Goal: Information Seeking & Learning: Learn about a topic

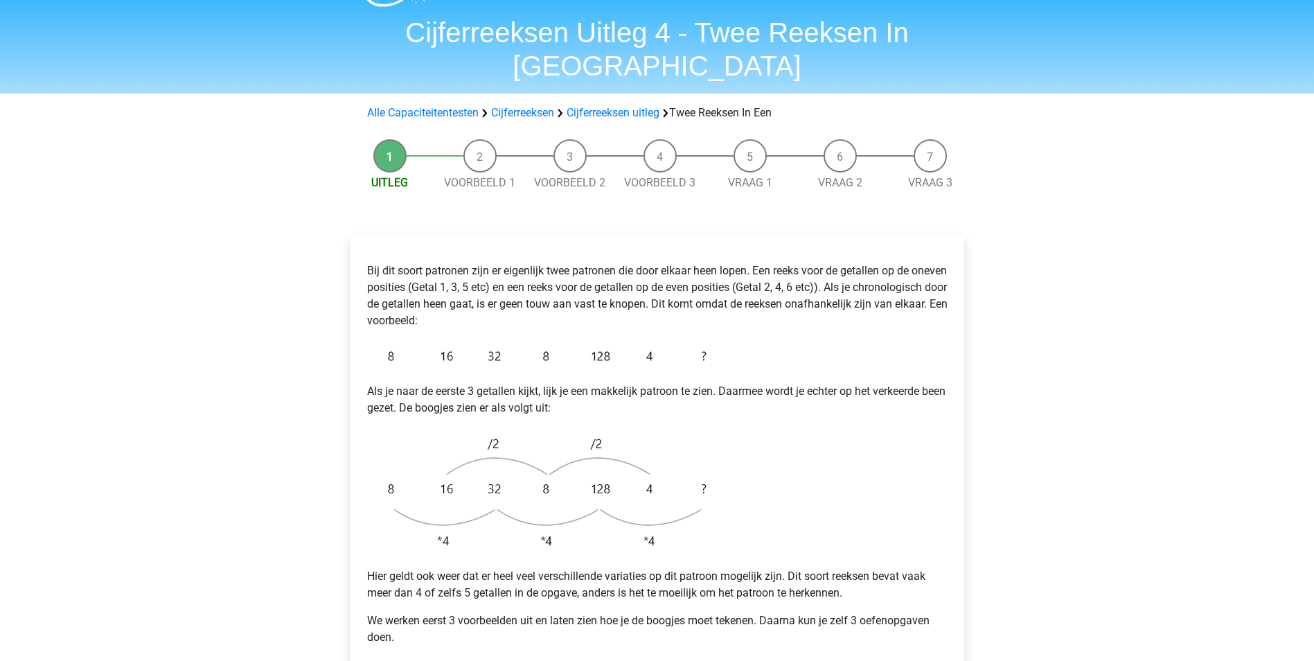
scroll to position [208, 0]
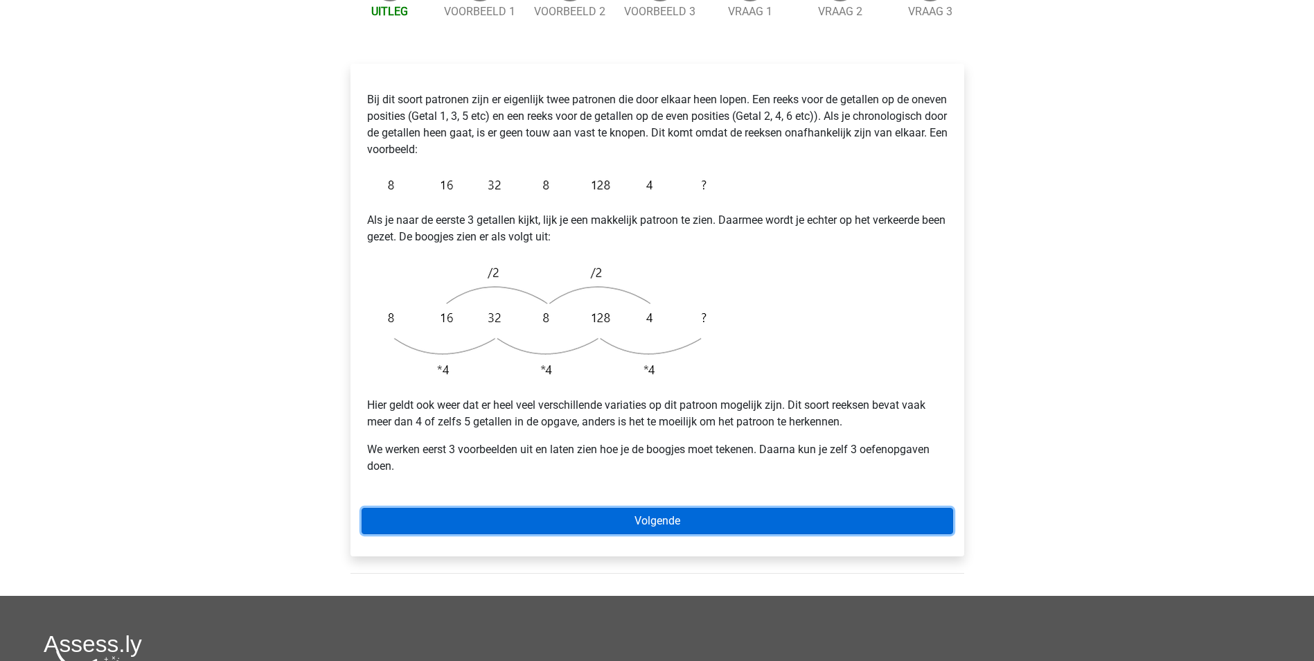
click at [675, 508] on link "Volgende" at bounding box center [658, 521] width 592 height 26
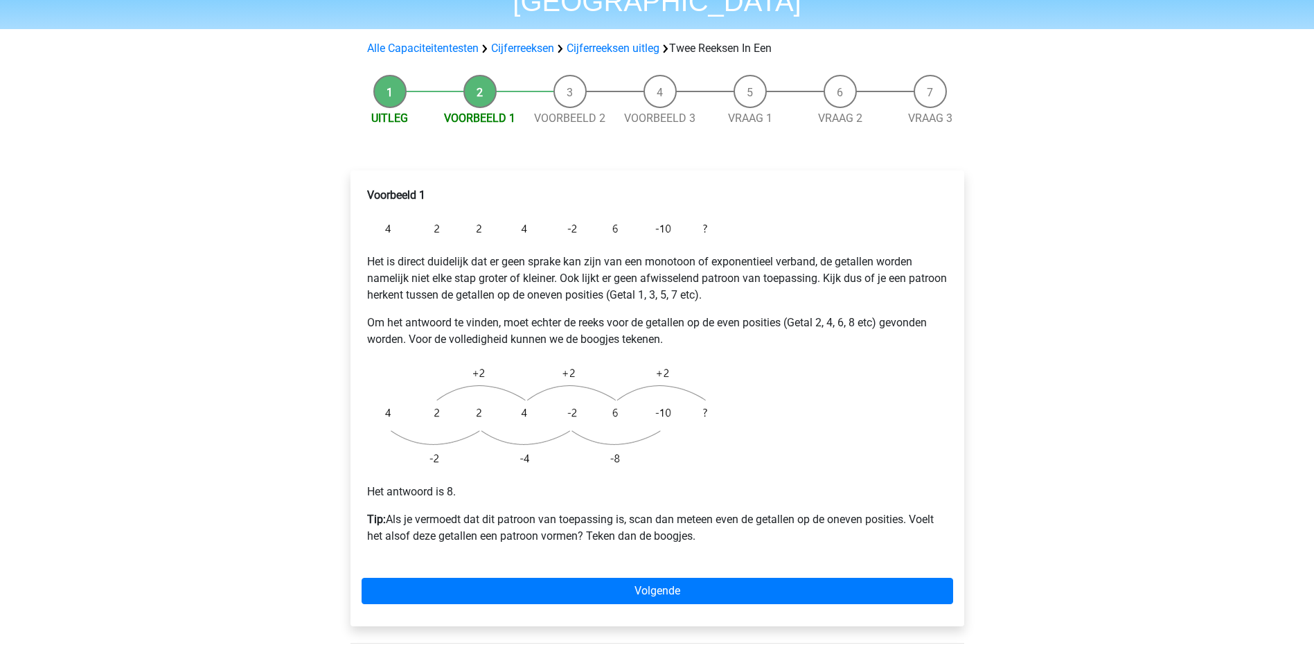
scroll to position [139, 0]
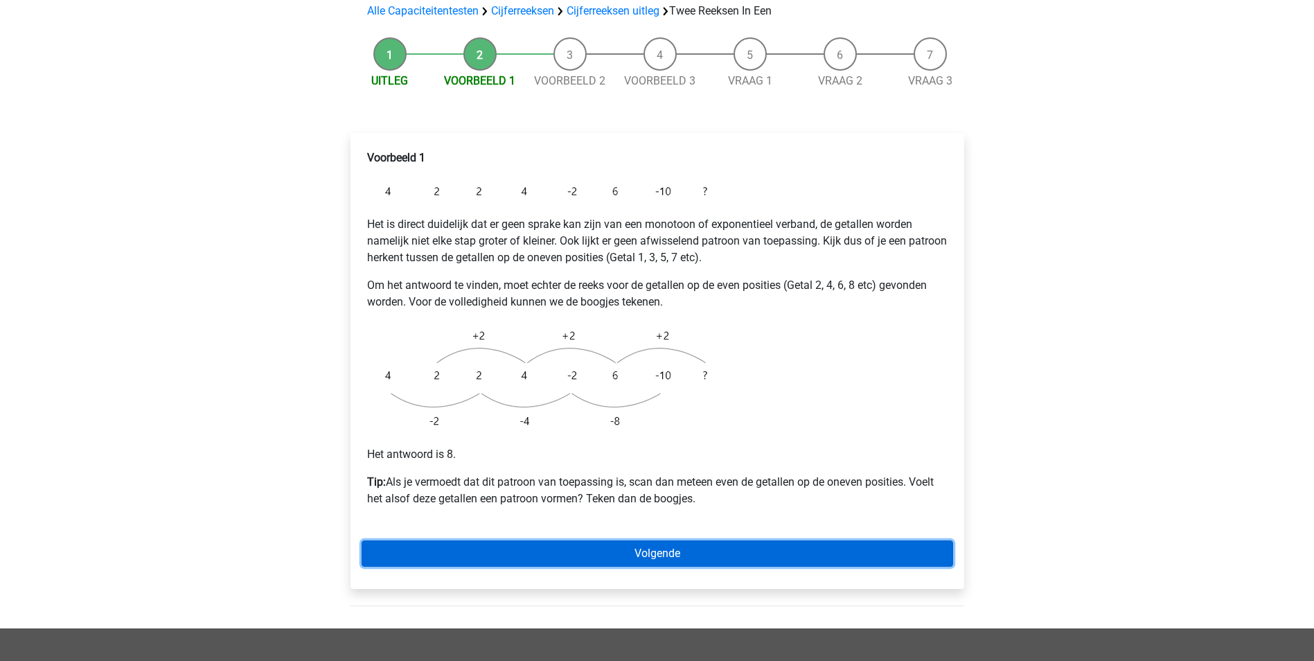
click at [690, 540] on link "Volgende" at bounding box center [658, 553] width 592 height 26
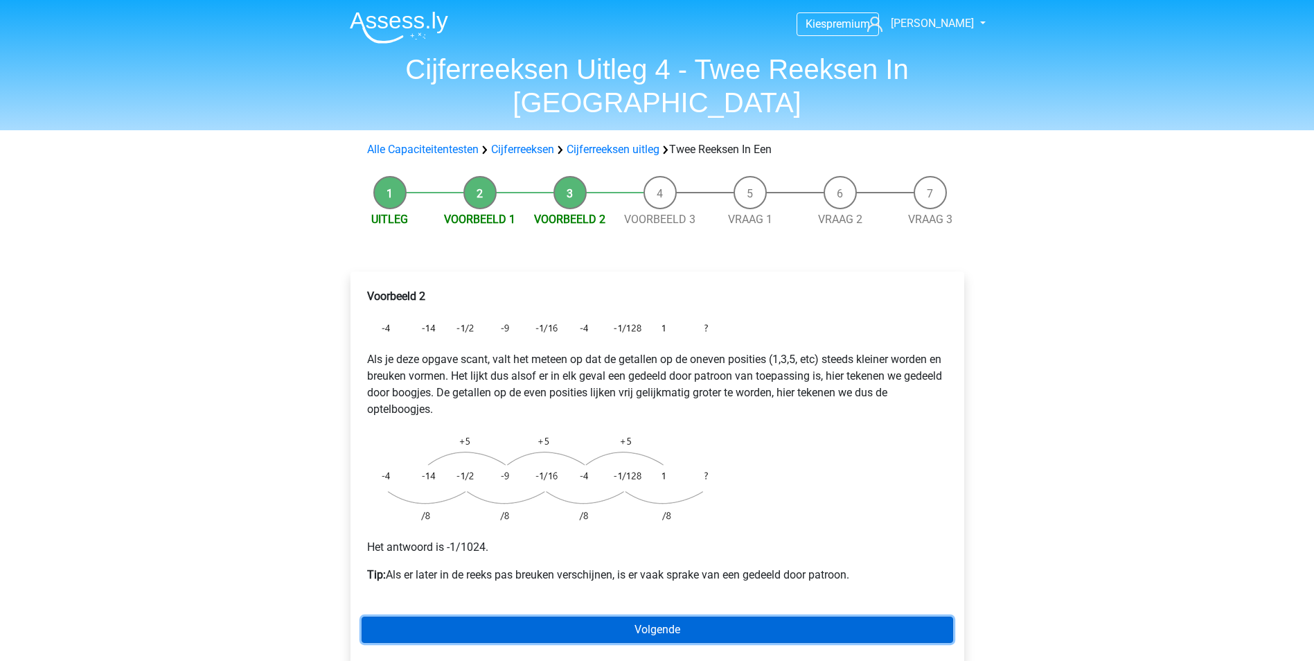
click at [652, 617] on link "Volgende" at bounding box center [658, 630] width 592 height 26
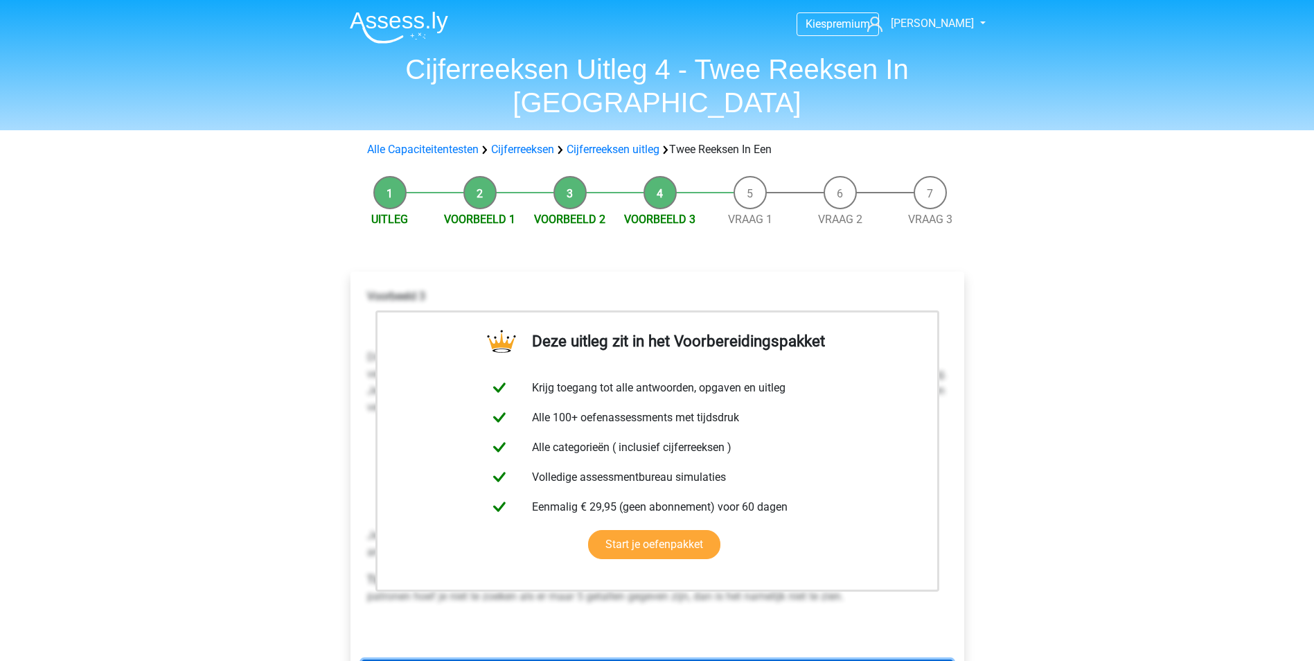
click at [734, 660] on link "Volgende" at bounding box center [658, 673] width 592 height 26
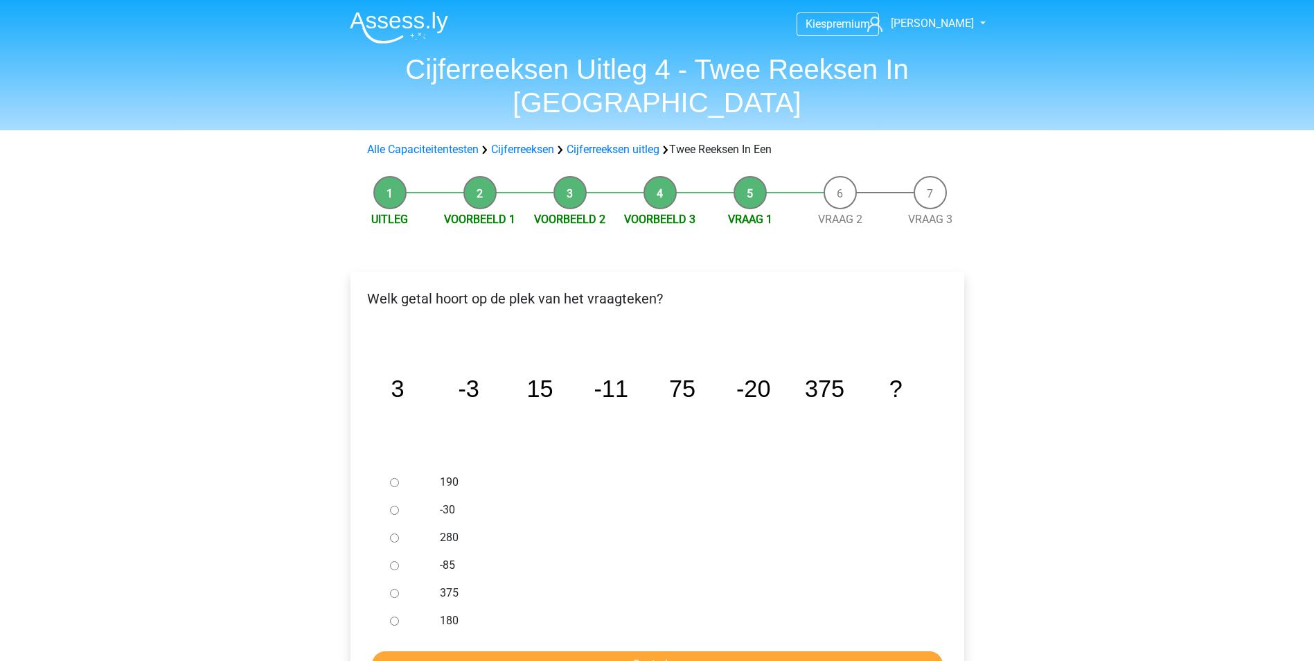
click at [396, 506] on input "-30" at bounding box center [394, 510] width 9 height 9
radio input "true"
click at [755, 651] on input "Controleer" at bounding box center [657, 664] width 571 height 26
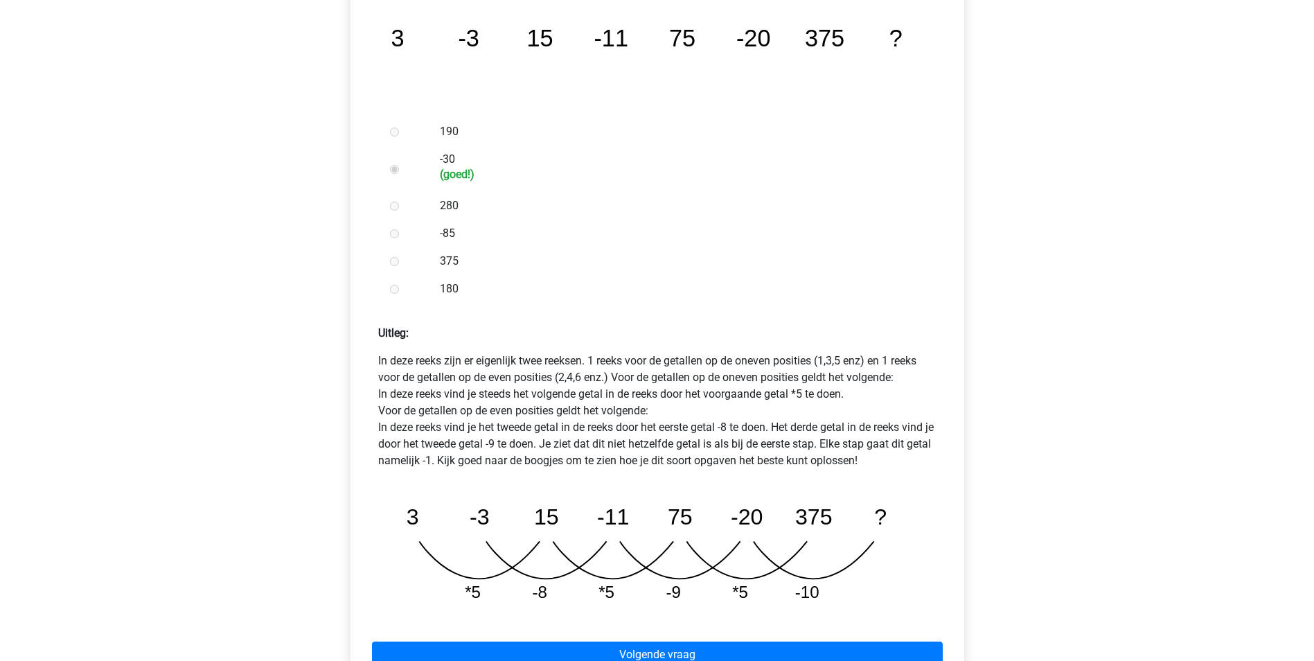
scroll to position [416, 0]
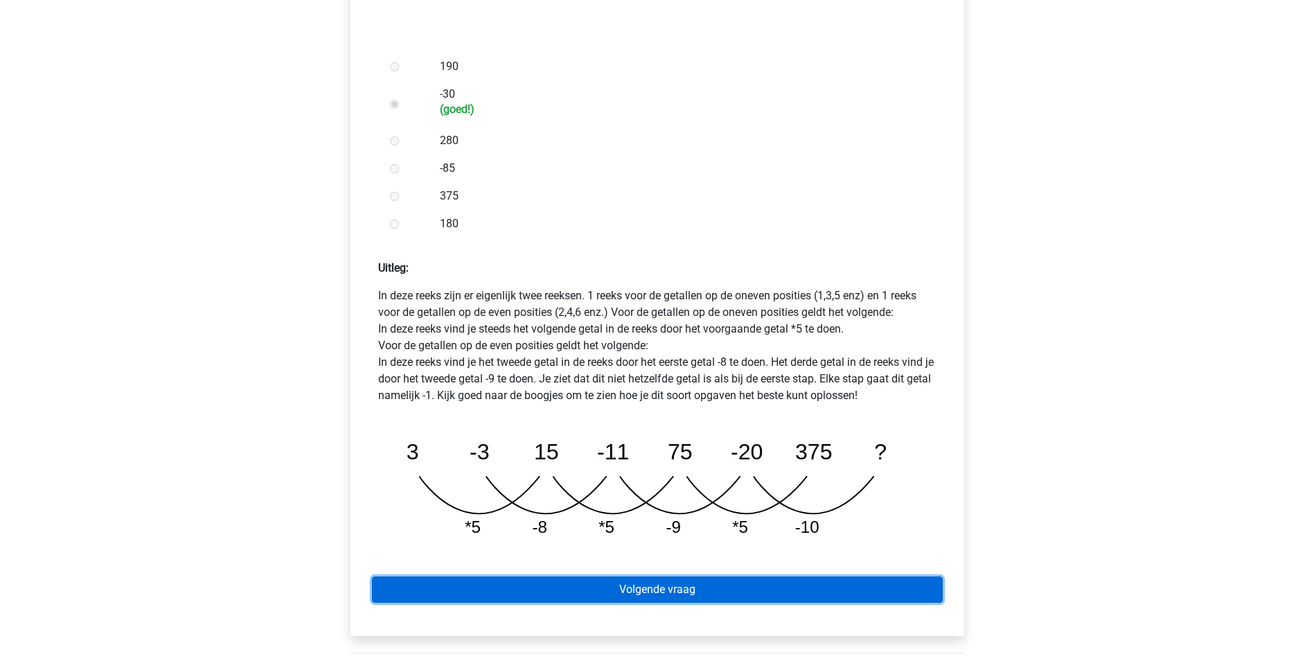
click at [683, 576] on link "Volgende vraag" at bounding box center [657, 589] width 571 height 26
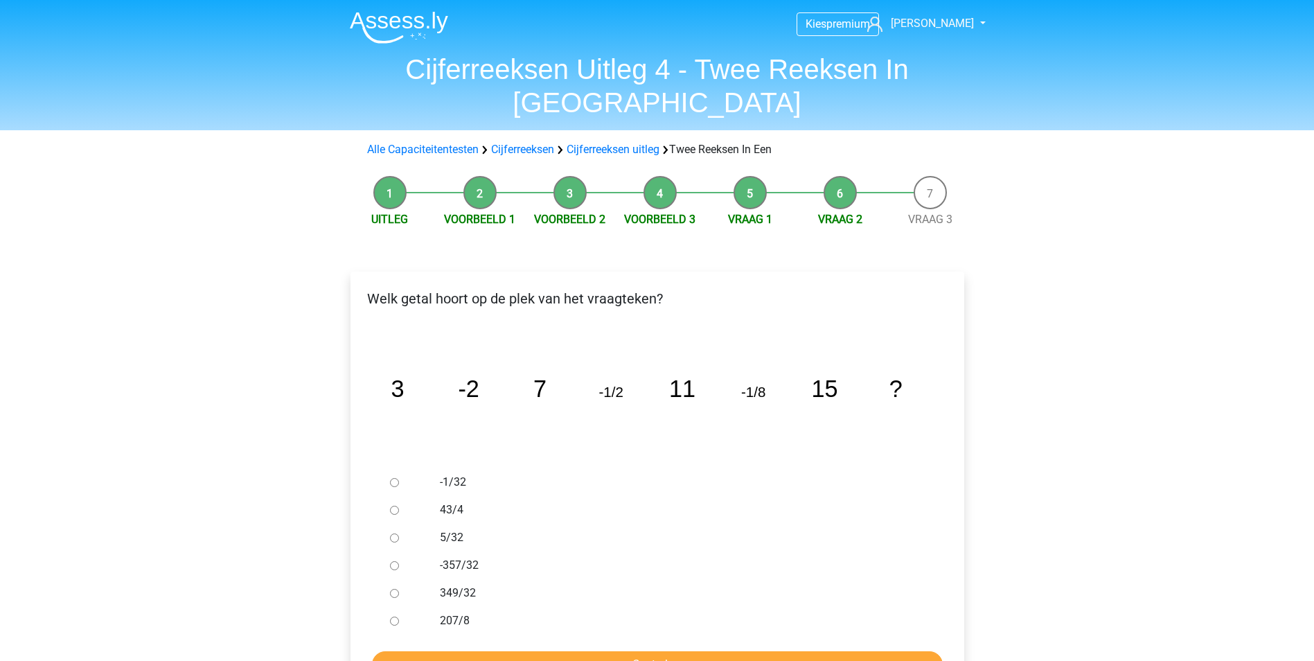
click at [395, 478] on input "-1/32" at bounding box center [394, 482] width 9 height 9
radio input "true"
click at [703, 651] on input "Controleer" at bounding box center [657, 664] width 571 height 26
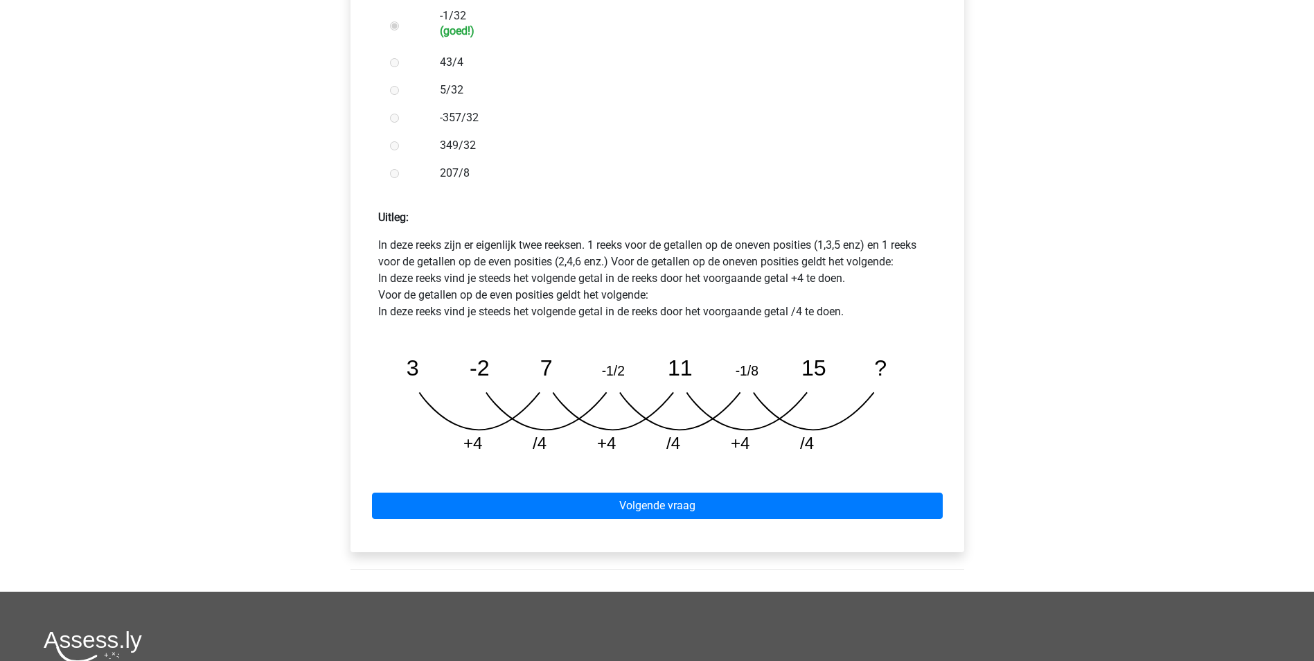
scroll to position [485, 0]
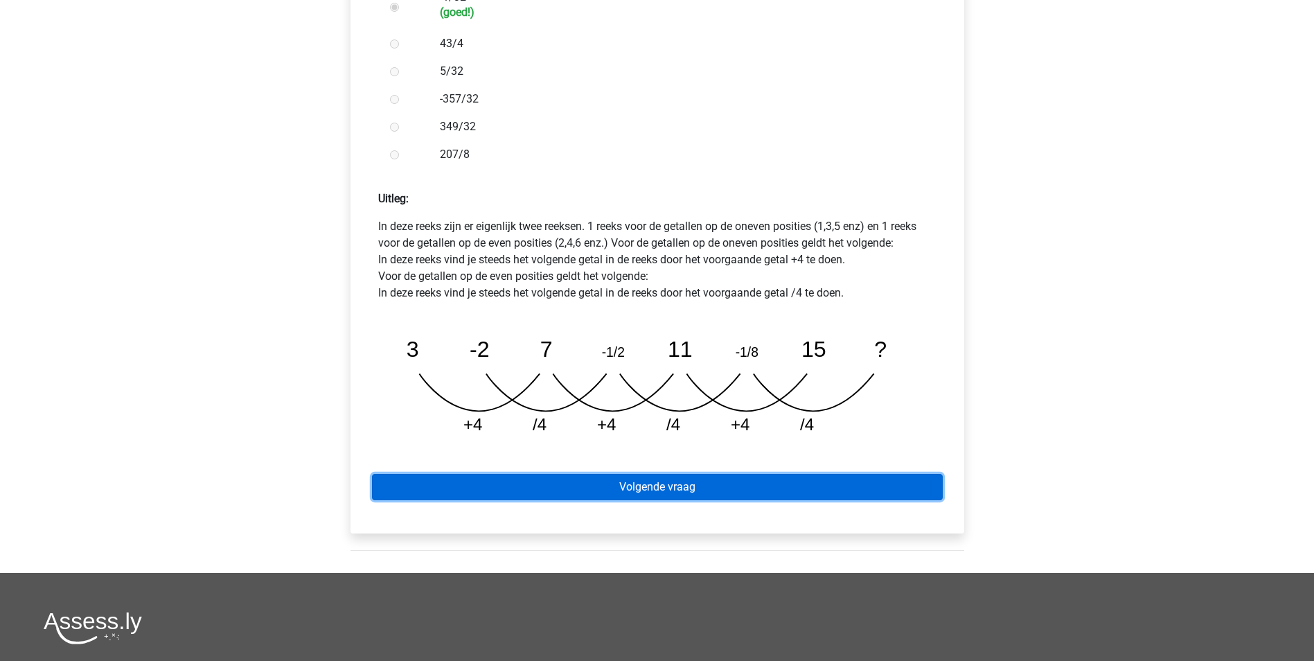
click at [718, 474] on link "Volgende vraag" at bounding box center [657, 487] width 571 height 26
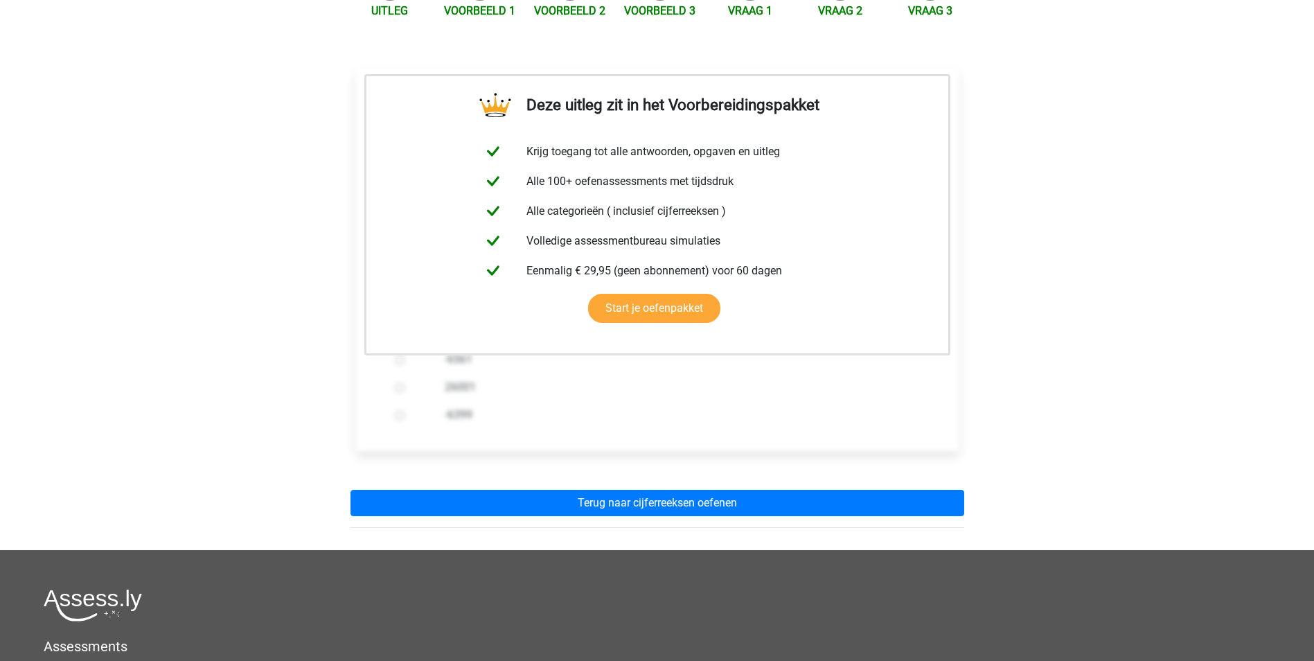
scroll to position [277, 0]
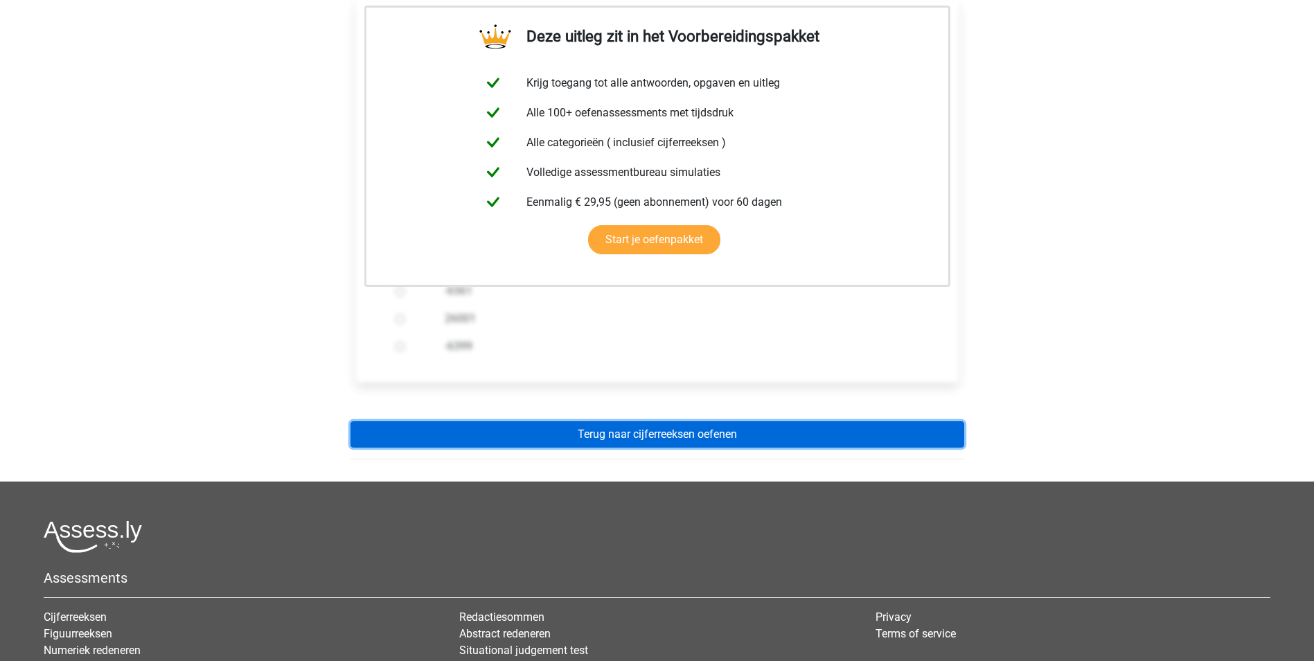
click at [754, 421] on link "Terug naar cijferreeksen oefenen" at bounding box center [658, 434] width 614 height 26
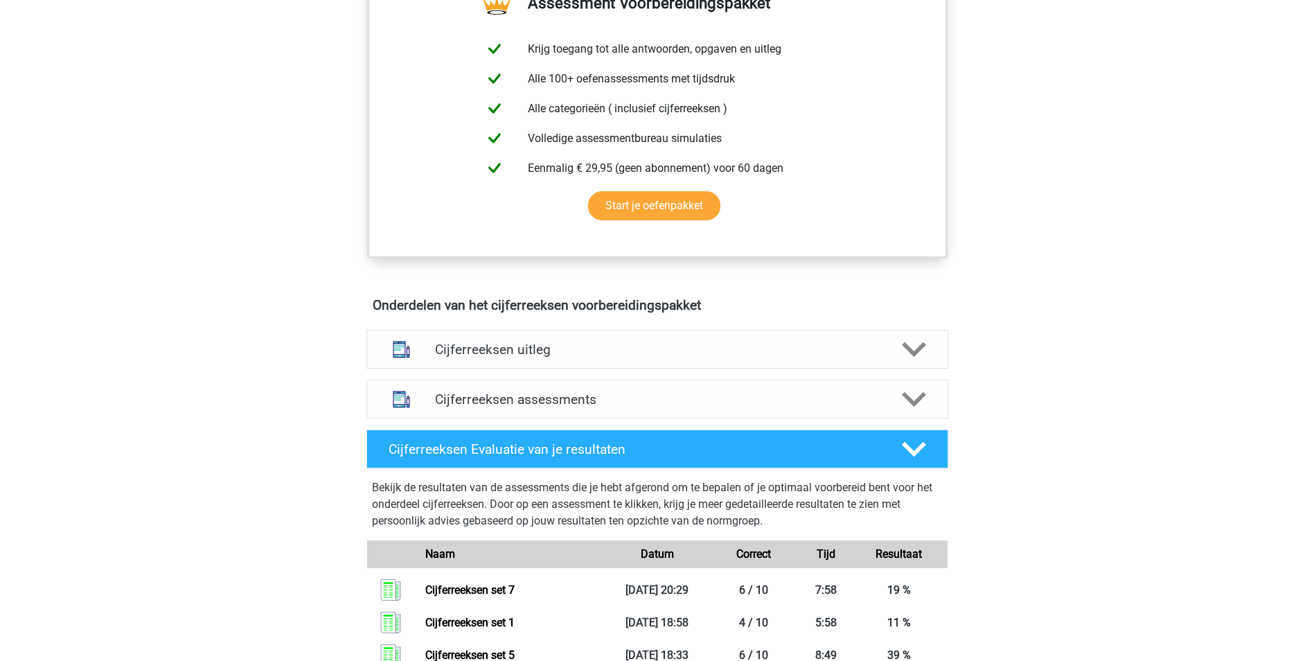
scroll to position [554, 0]
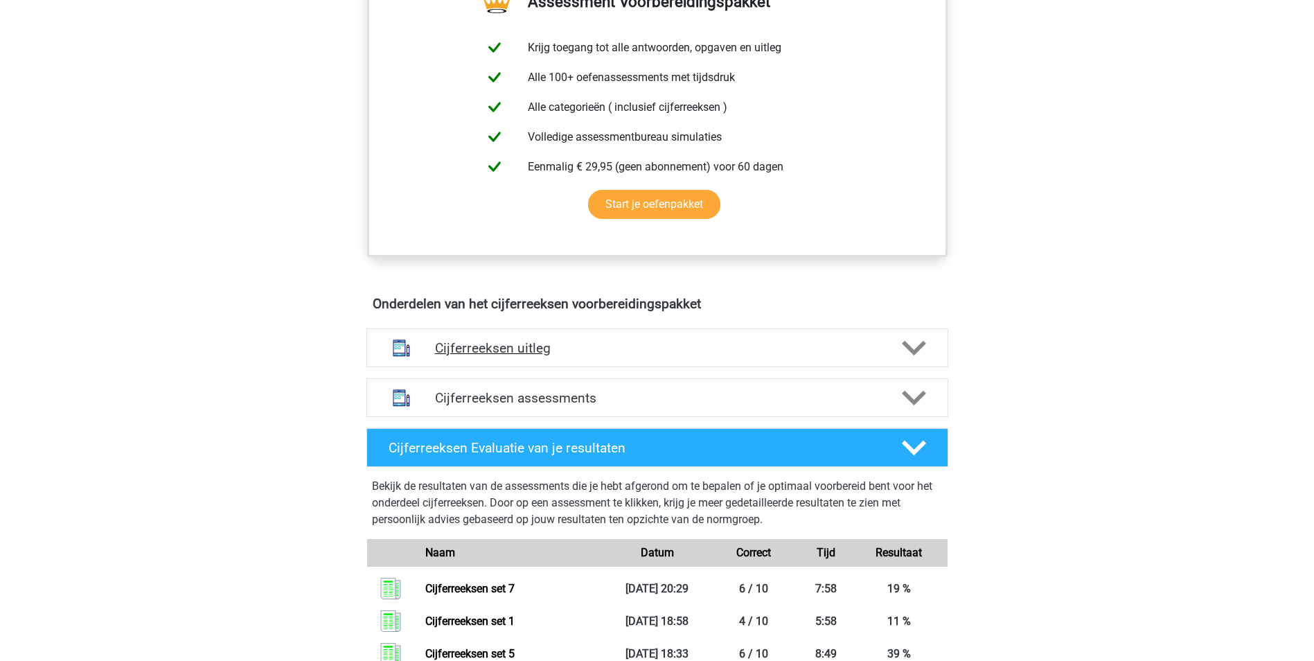
click at [921, 356] on polygon at bounding box center [914, 348] width 24 height 15
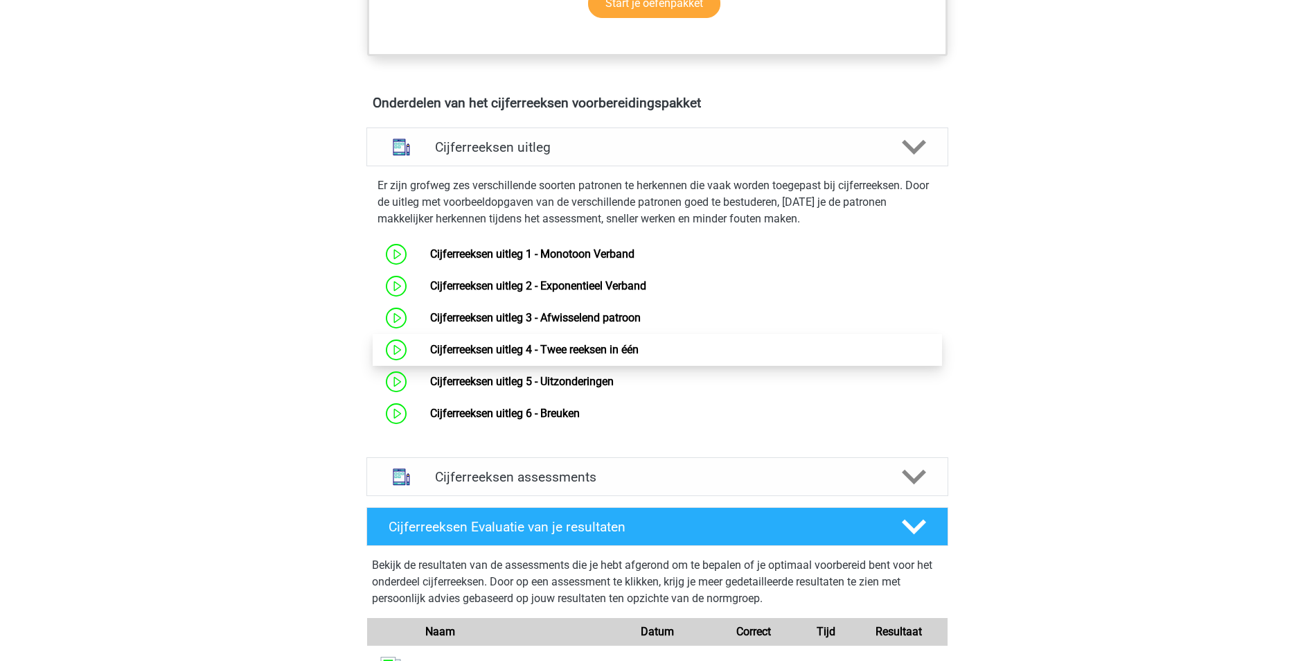
scroll to position [762, 0]
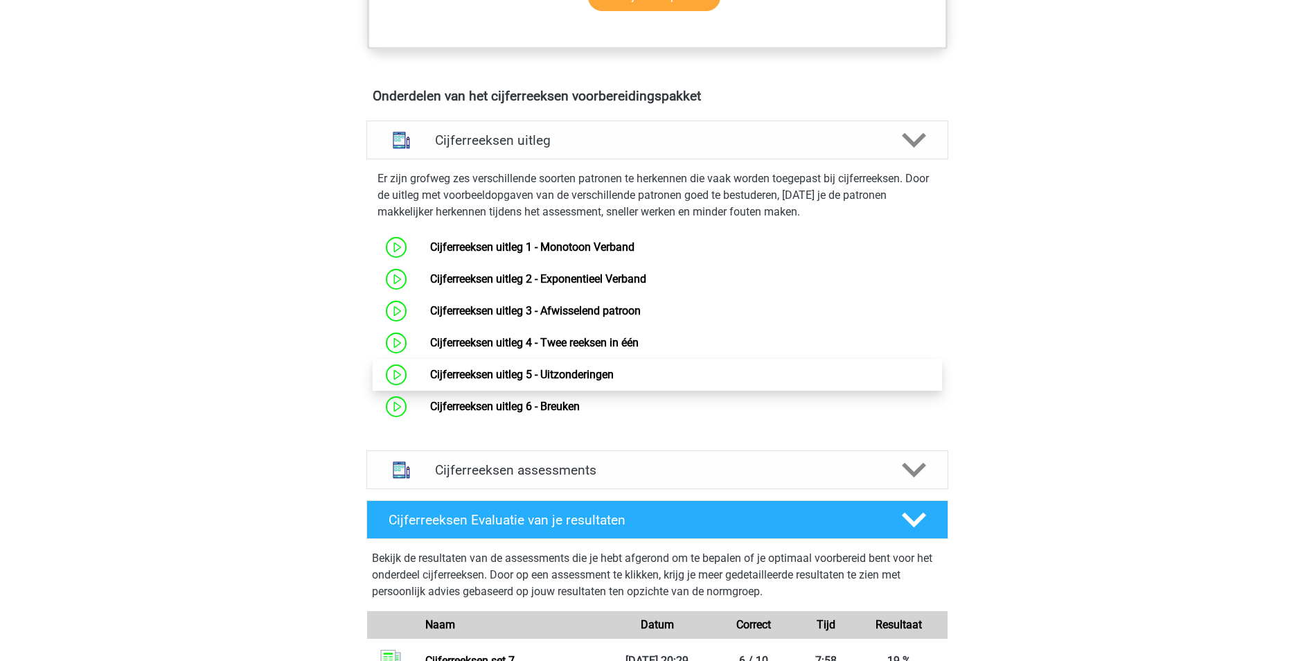
click at [574, 381] on link "Cijferreeksen uitleg 5 - Uitzonderingen" at bounding box center [522, 374] width 184 height 13
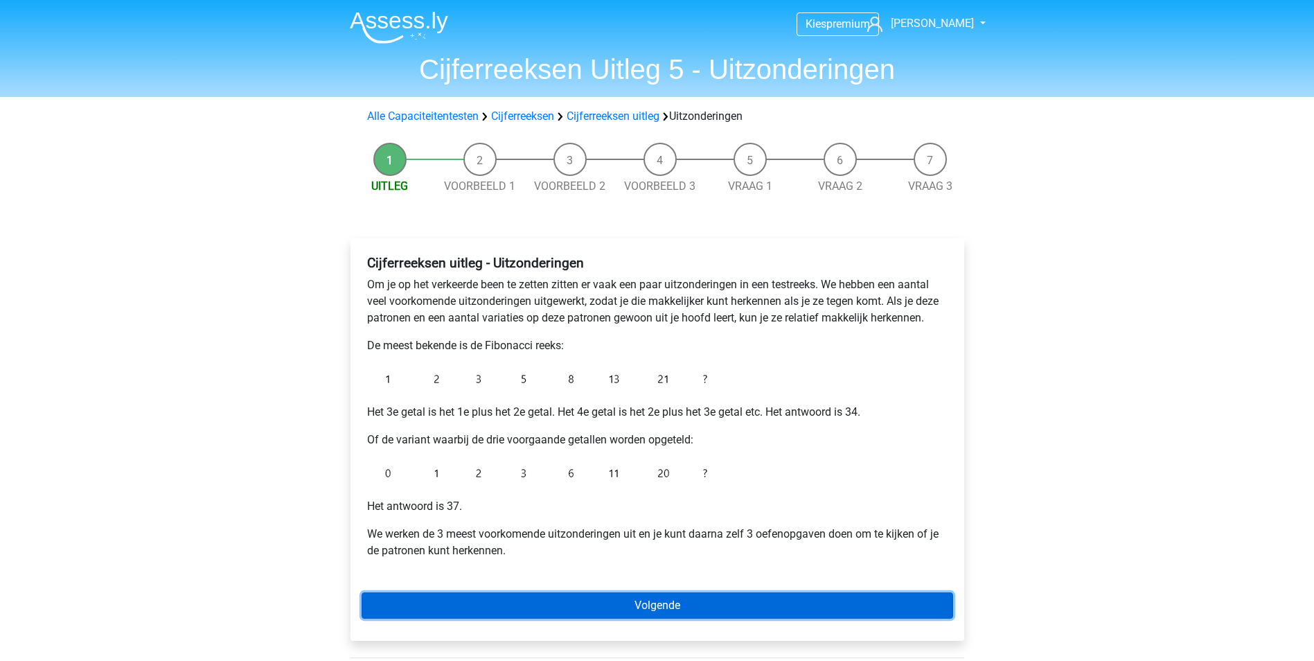
click at [754, 598] on link "Volgende" at bounding box center [658, 605] width 592 height 26
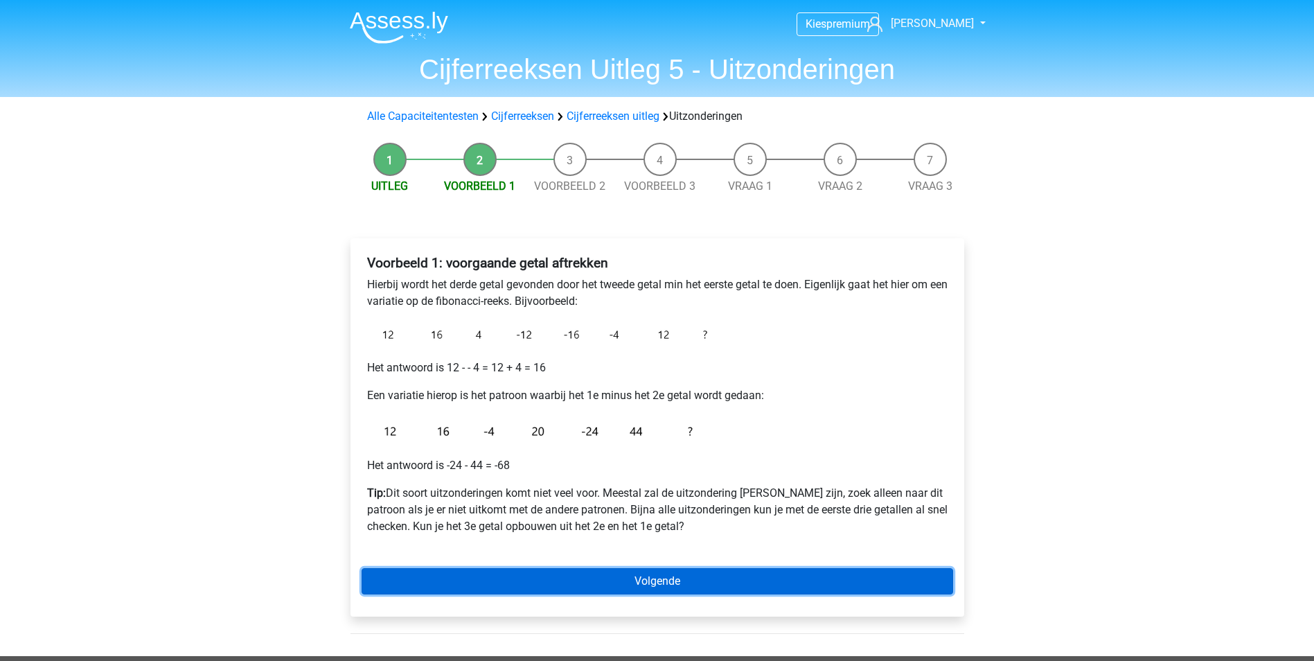
click at [680, 581] on link "Volgende" at bounding box center [658, 581] width 592 height 26
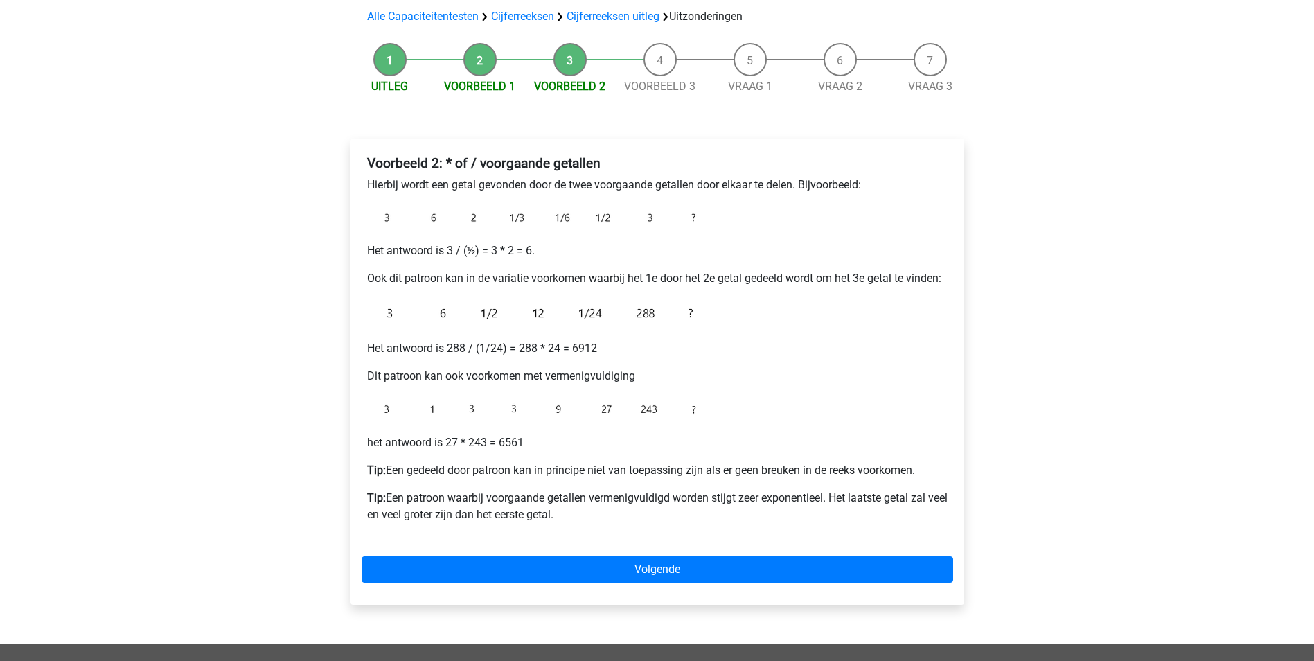
scroll to position [208, 0]
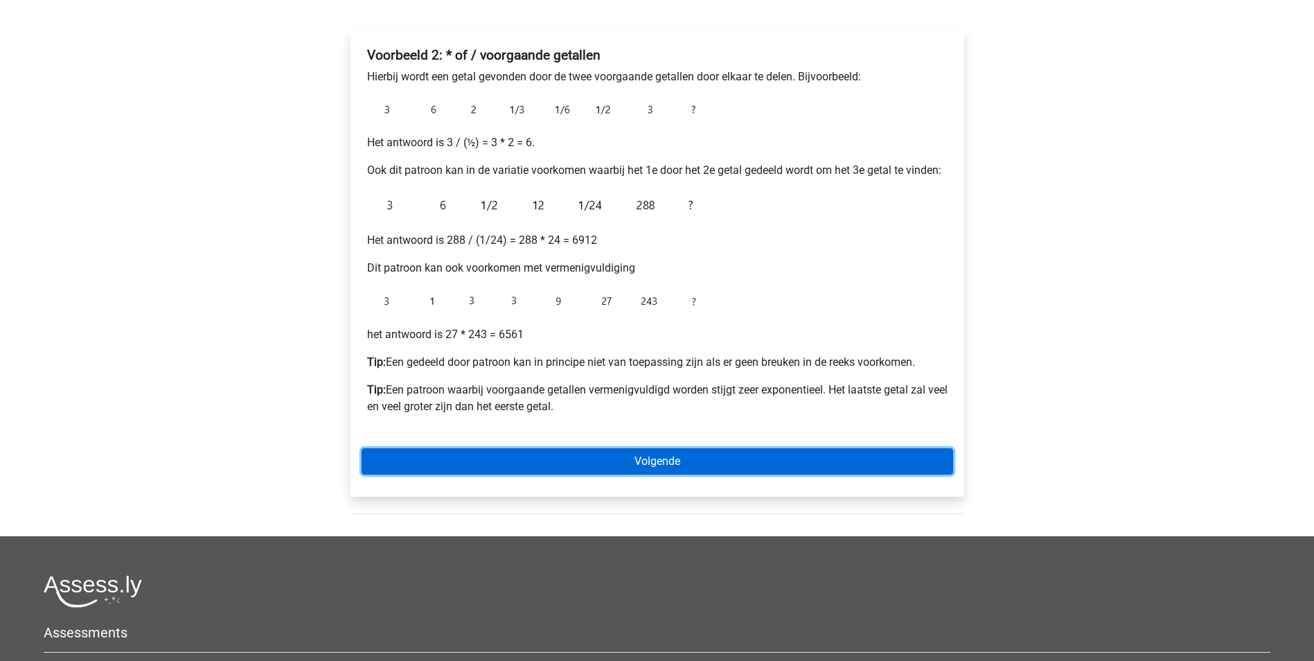
click at [714, 454] on link "Volgende" at bounding box center [658, 461] width 592 height 26
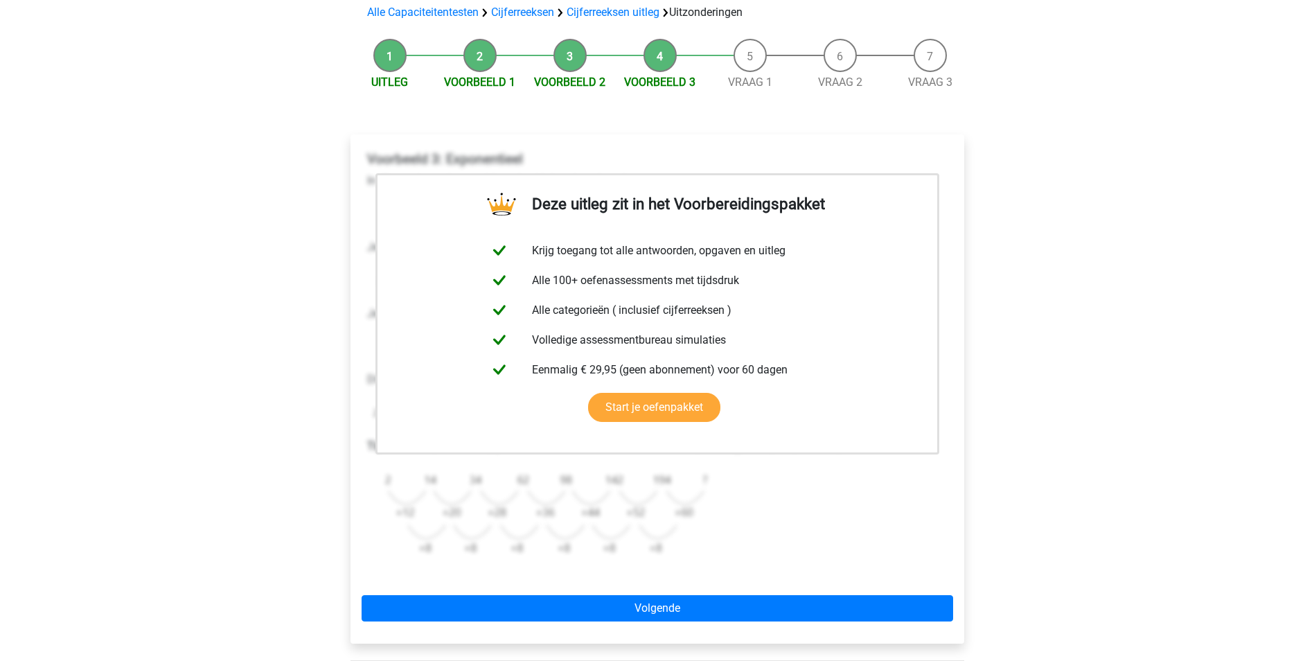
scroll to position [139, 0]
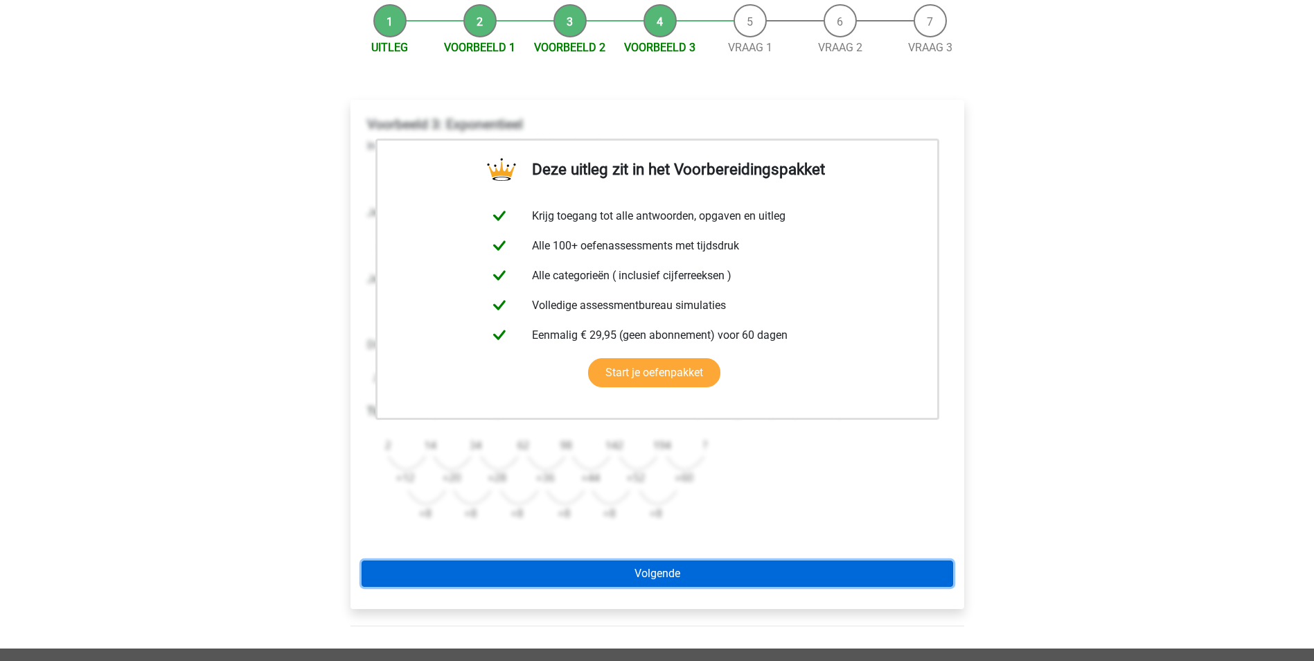
click at [717, 573] on link "Volgende" at bounding box center [658, 573] width 592 height 26
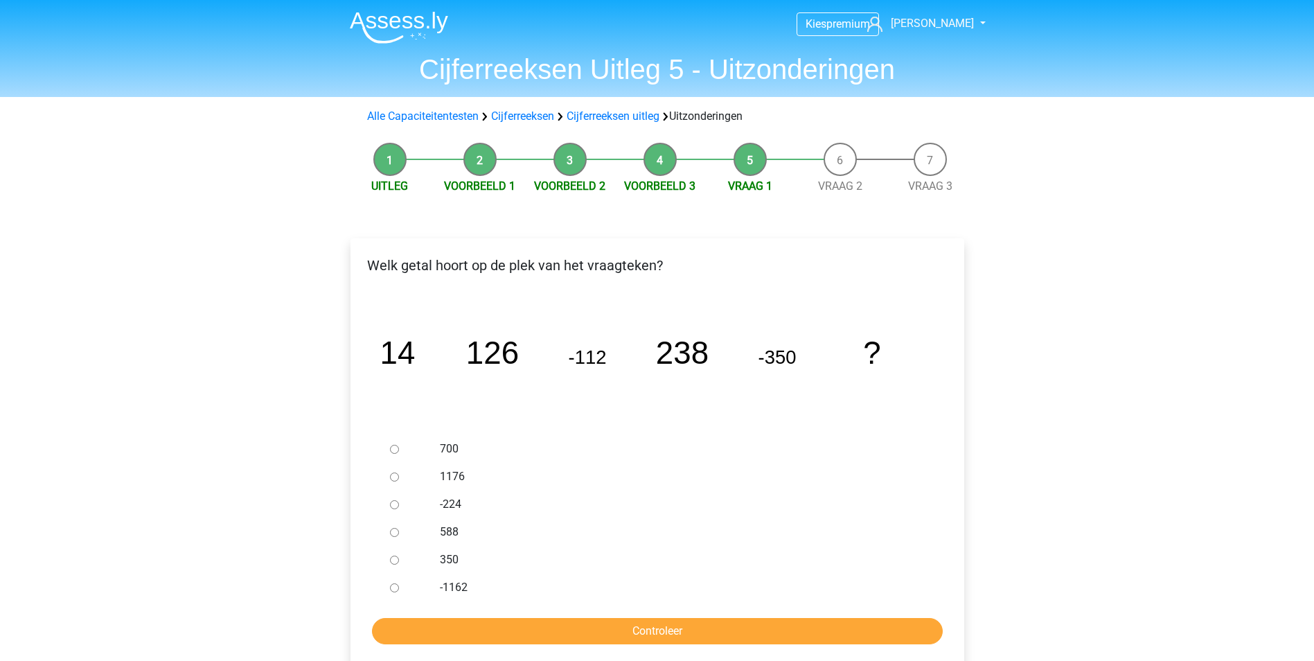
click at [396, 532] on input "588" at bounding box center [394, 532] width 9 height 9
radio input "true"
click at [621, 633] on input "Controleer" at bounding box center [657, 631] width 571 height 26
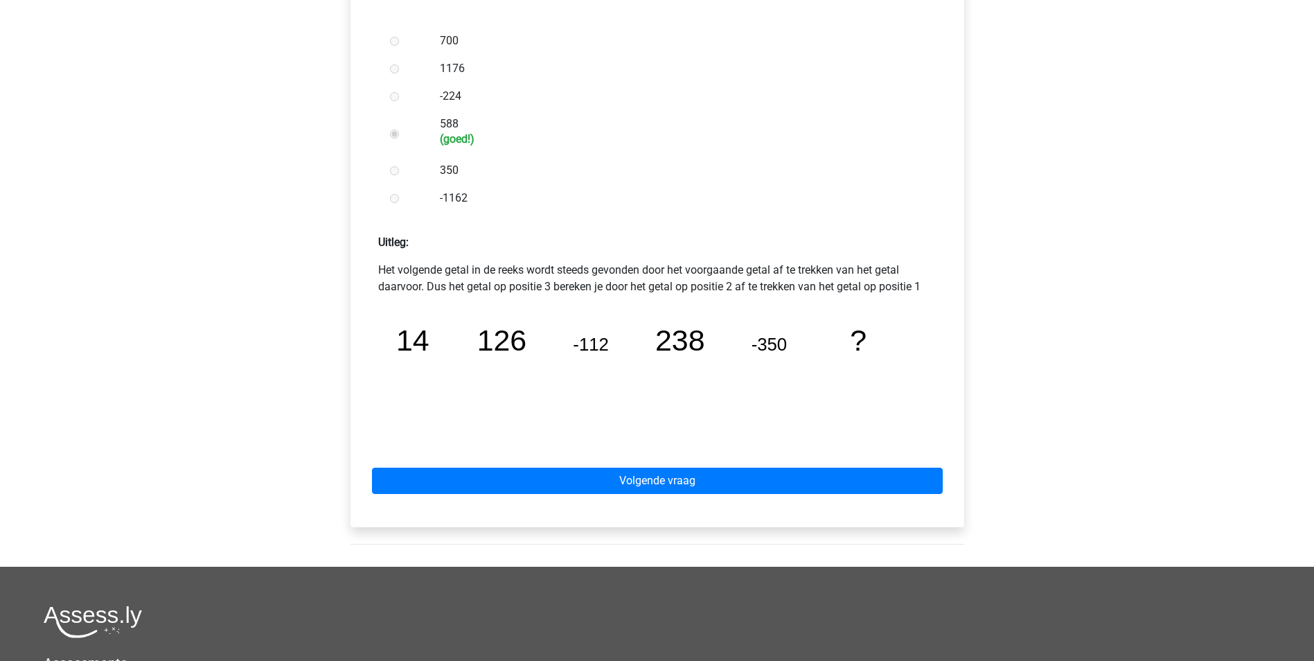
scroll to position [485, 0]
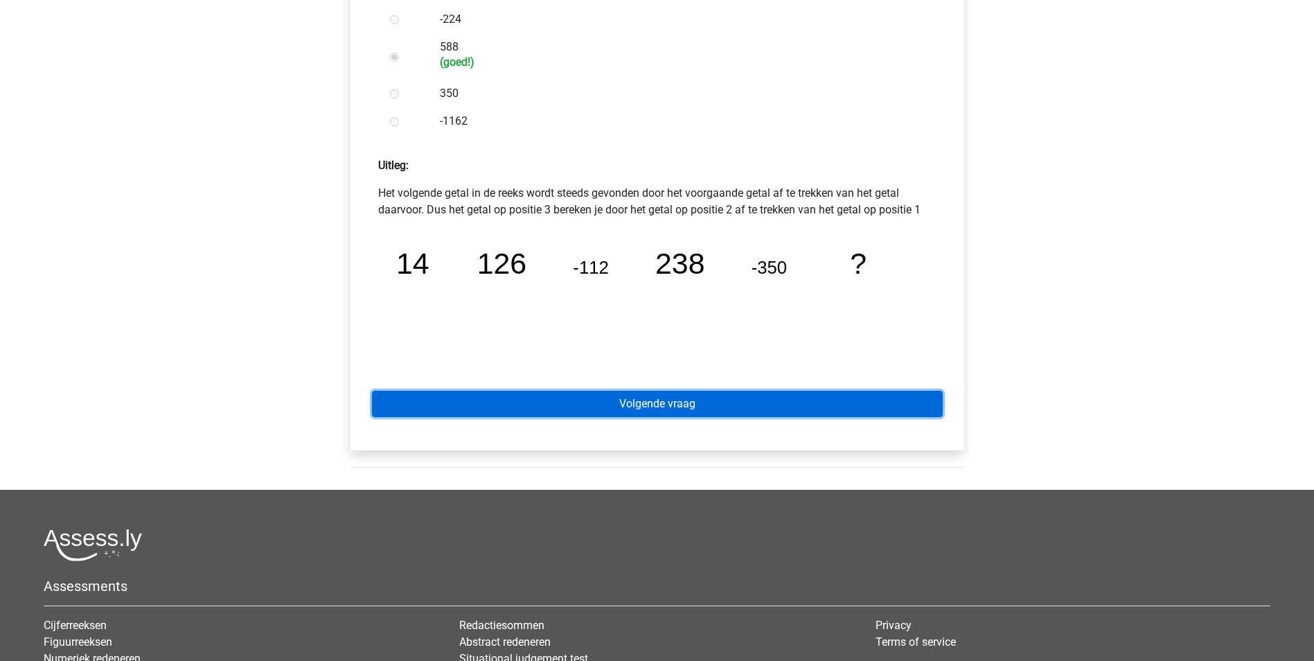
click at [689, 408] on link "Volgende vraag" at bounding box center [657, 404] width 571 height 26
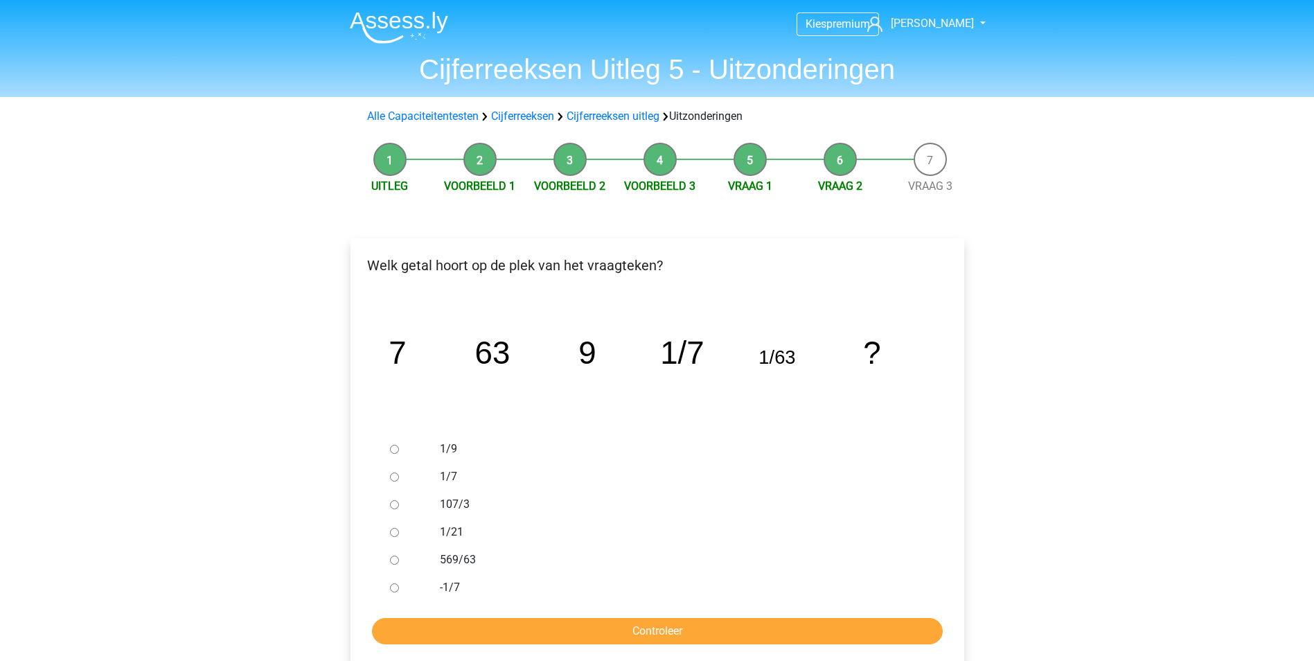
click at [396, 449] on input "1/9" at bounding box center [394, 449] width 9 height 9
radio input "true"
click at [702, 622] on input "Controleer" at bounding box center [657, 631] width 571 height 26
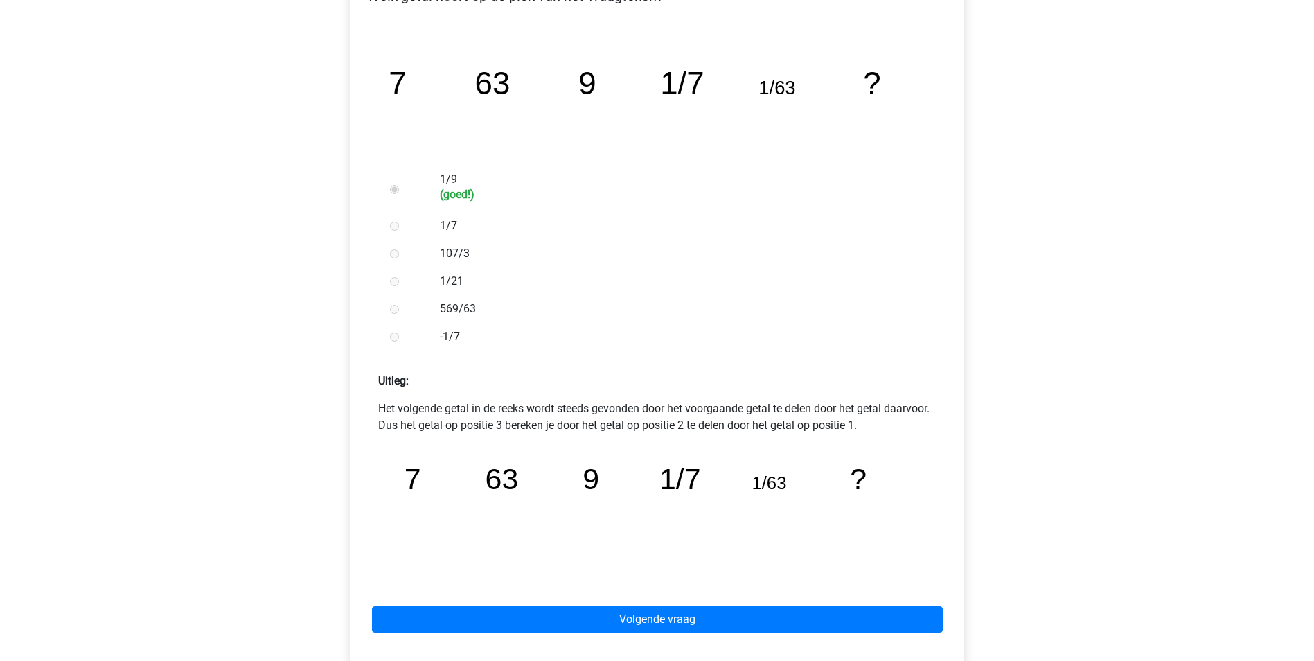
scroll to position [277, 0]
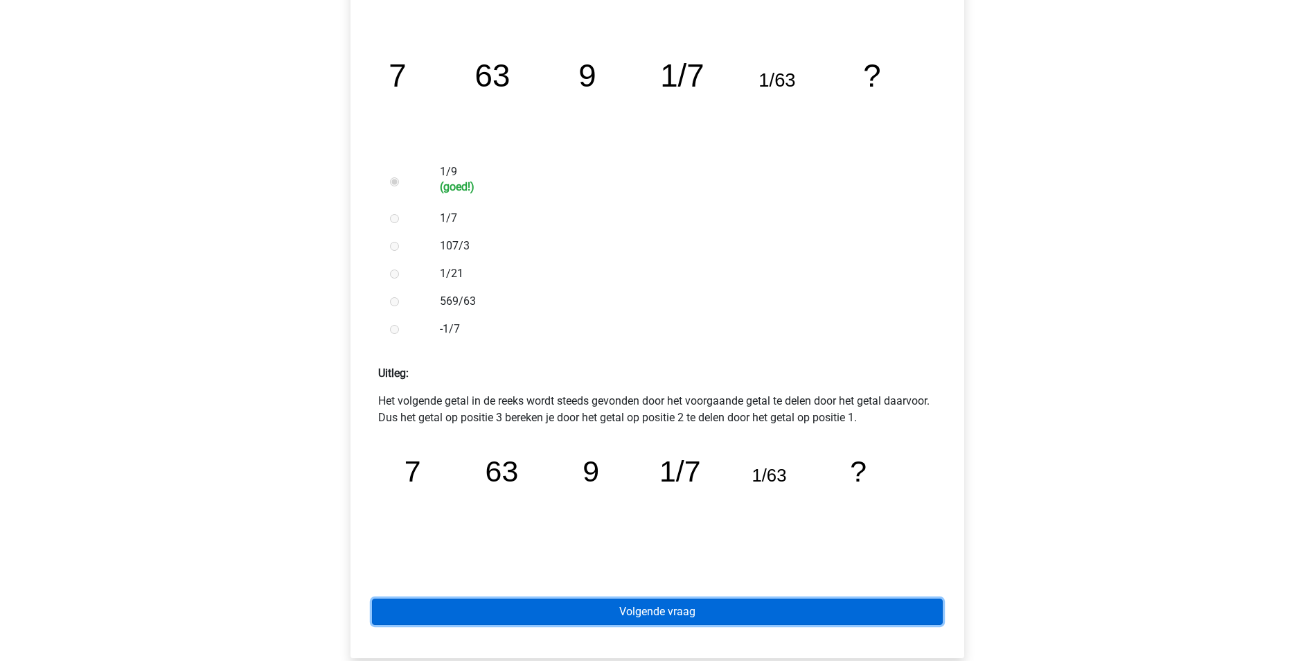
click at [736, 608] on link "Volgende vraag" at bounding box center [657, 612] width 571 height 26
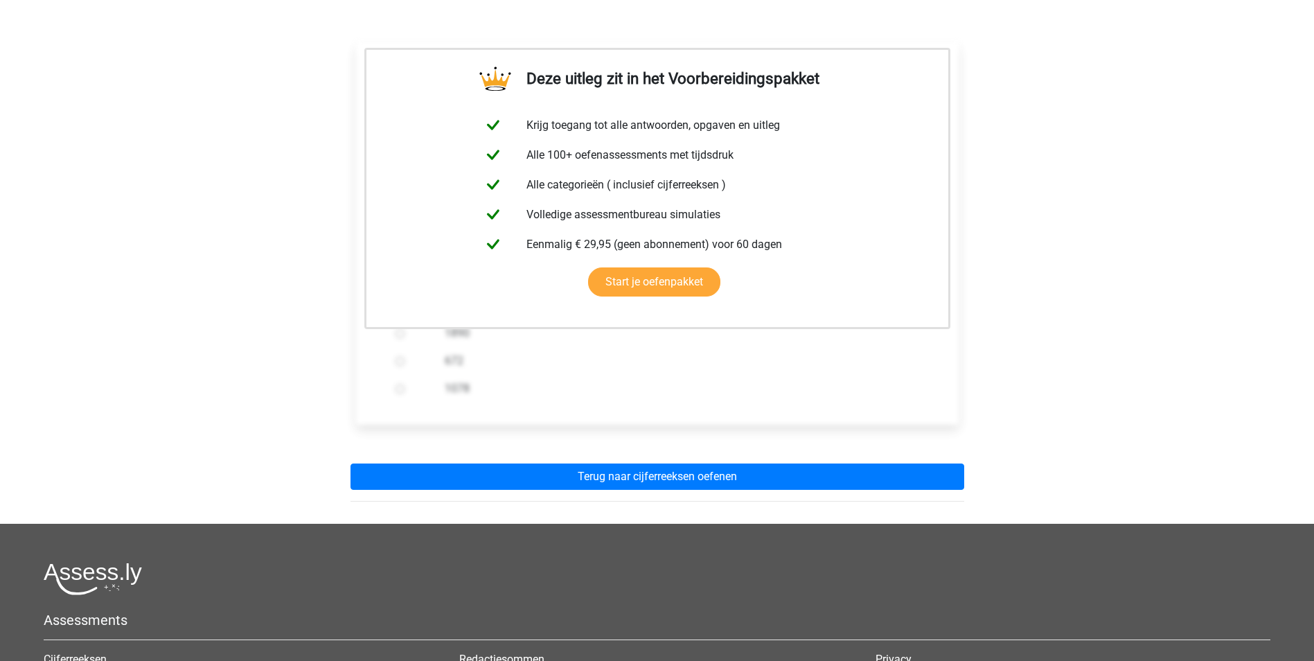
scroll to position [277, 0]
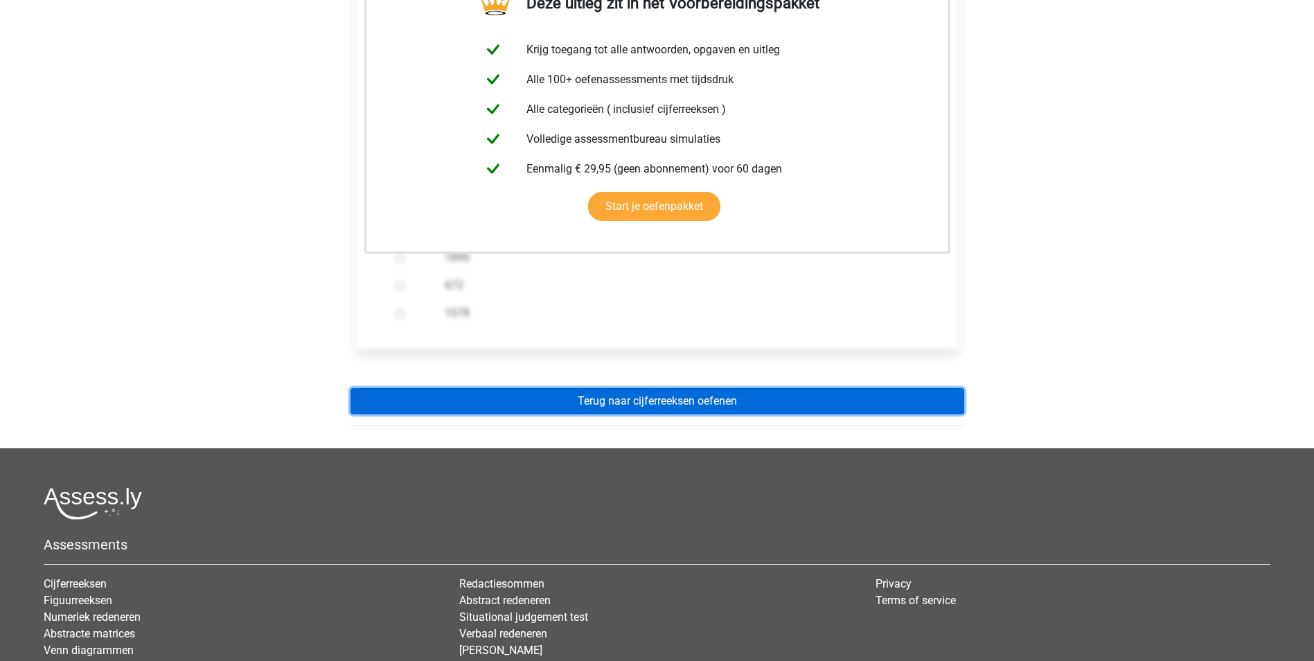
click at [725, 397] on link "Terug naar cijferreeksen oefenen" at bounding box center [658, 401] width 614 height 26
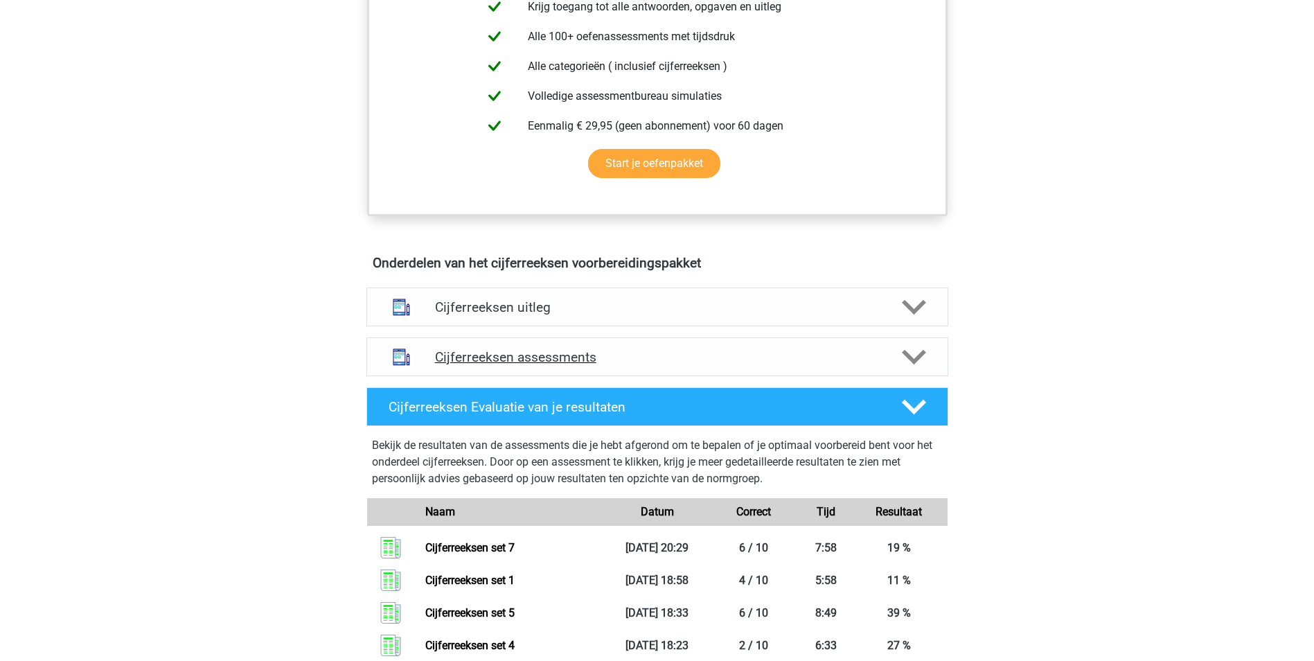
scroll to position [762, 0]
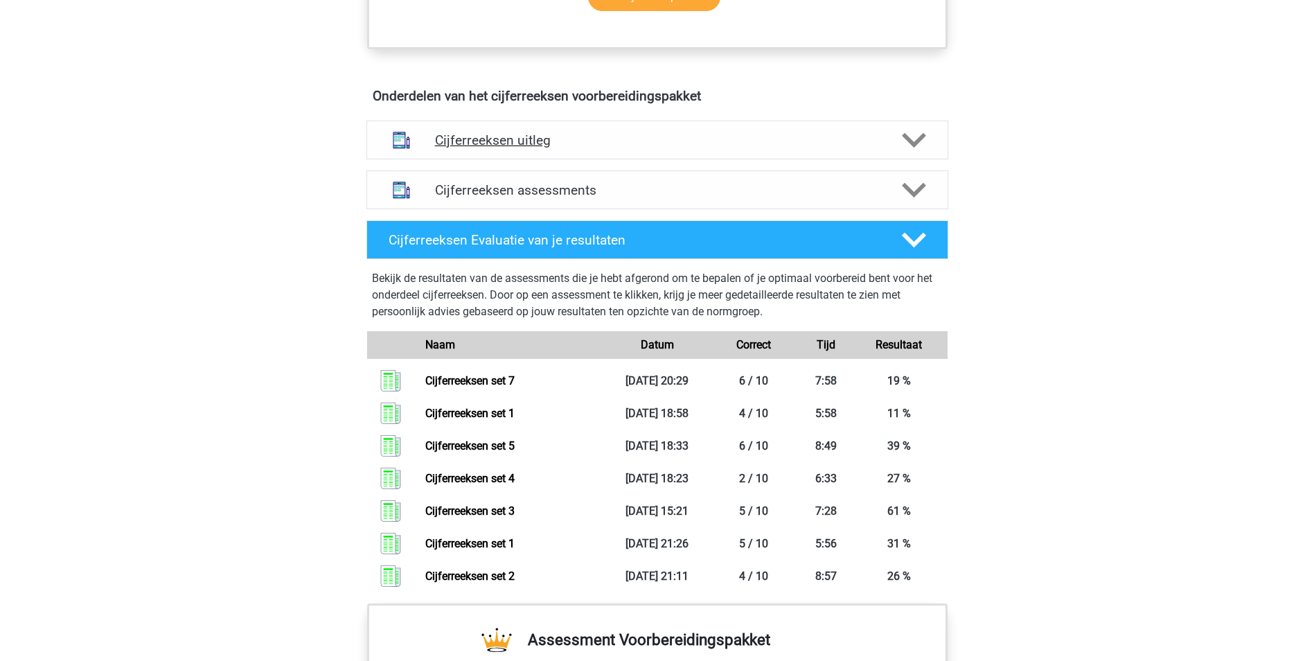
click at [914, 152] on icon at bounding box center [914, 140] width 24 height 24
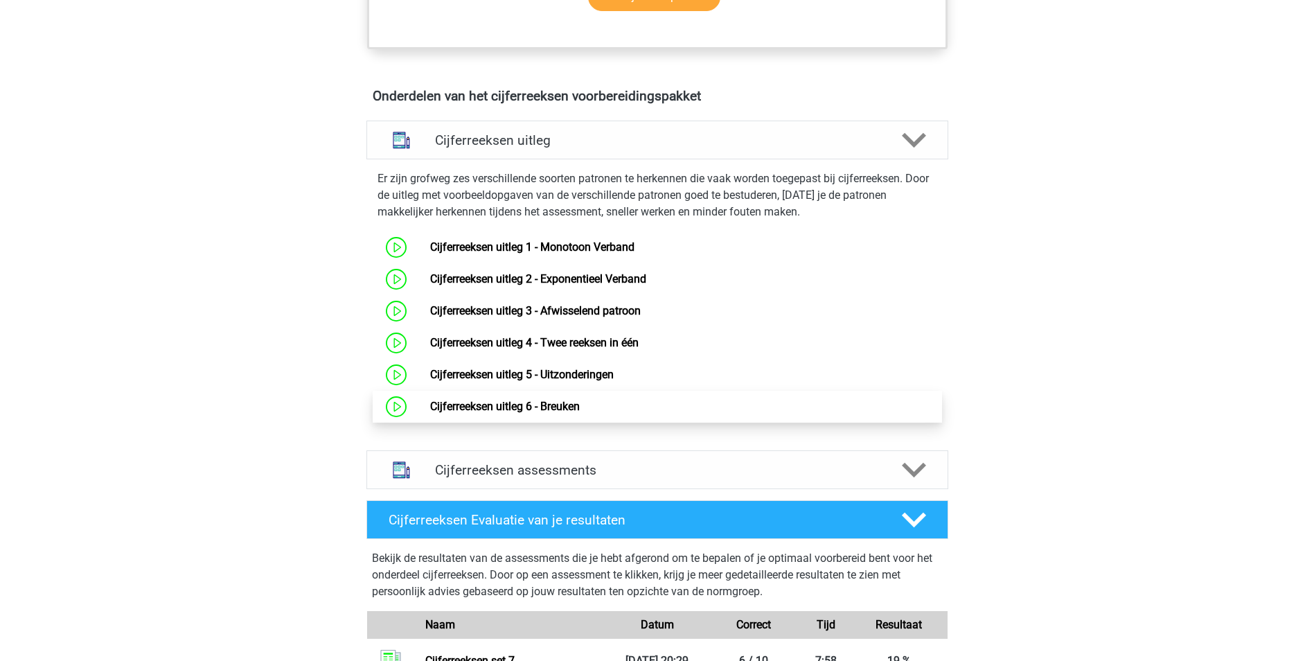
click at [580, 413] on link "Cijferreeksen uitleg 6 - Breuken" at bounding box center [505, 406] width 150 height 13
